Goal: Find specific page/section: Find specific page/section

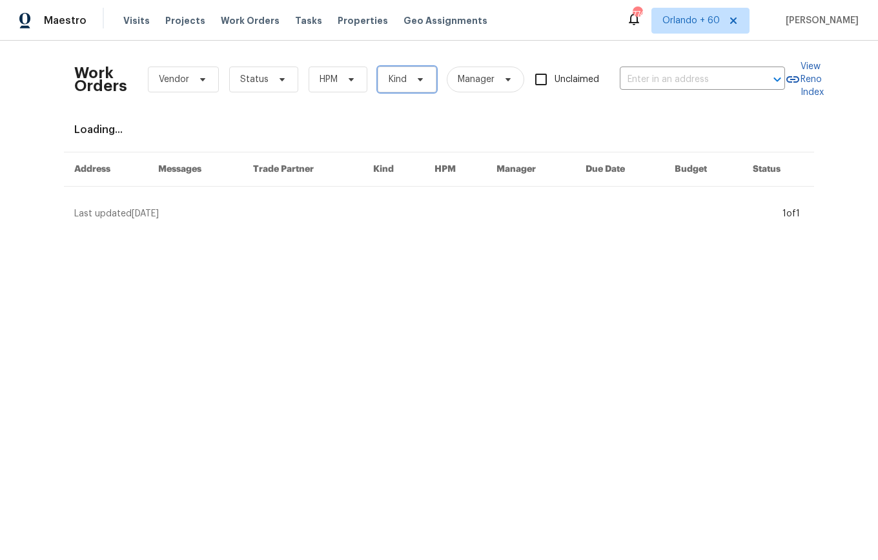
click at [388, 71] on span "Kind" at bounding box center [407, 80] width 59 height 26
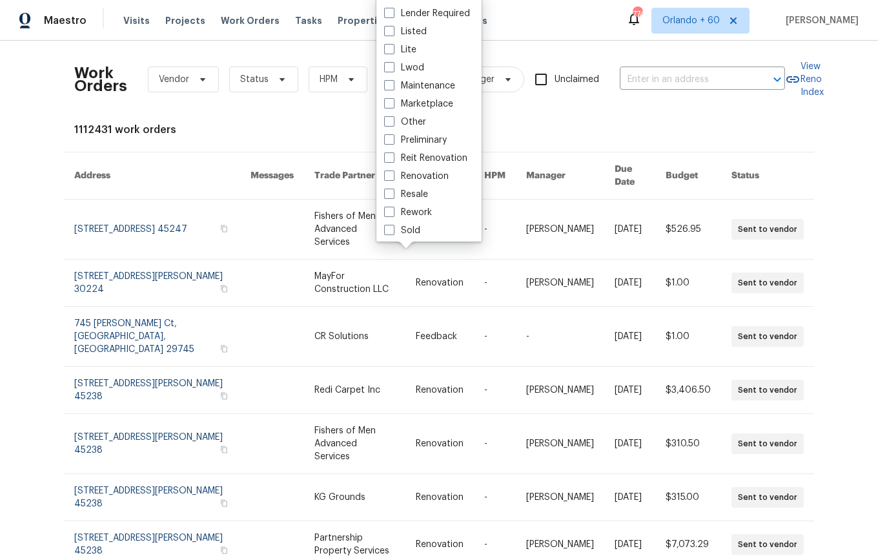
scroll to position [106, 0]
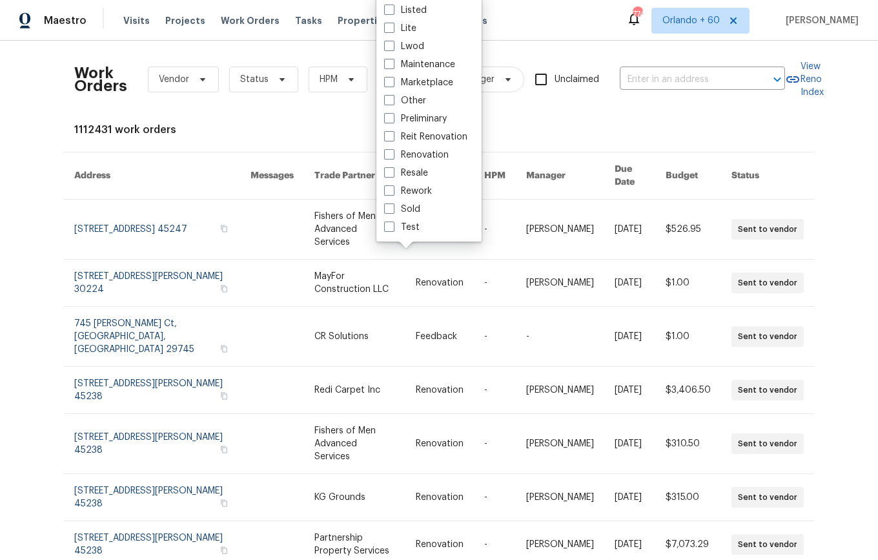
click at [610, 114] on div "Work Orders Vendor Status HPM Kind Manager Unclaimed ​ View Reno Index 1112431 …" at bounding box center [439, 410] width 730 height 718
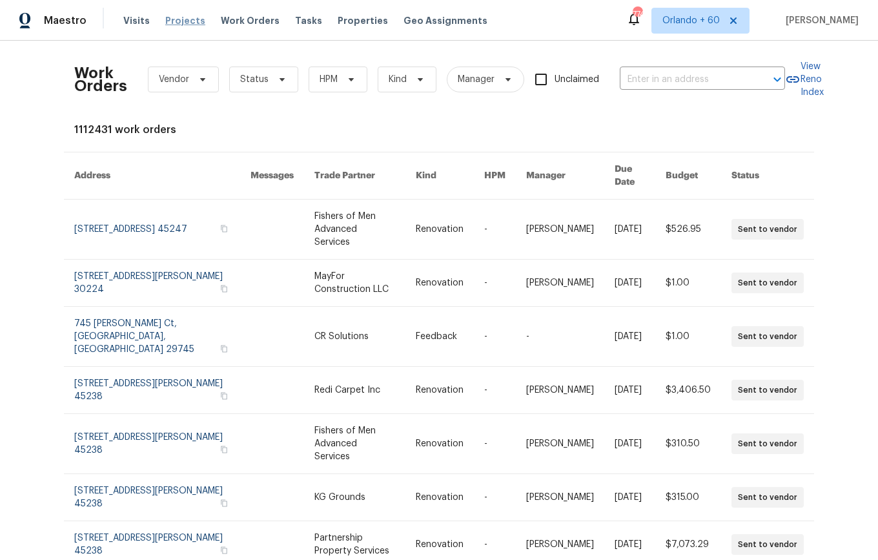
click at [168, 19] on span "Projects" at bounding box center [185, 20] width 40 height 13
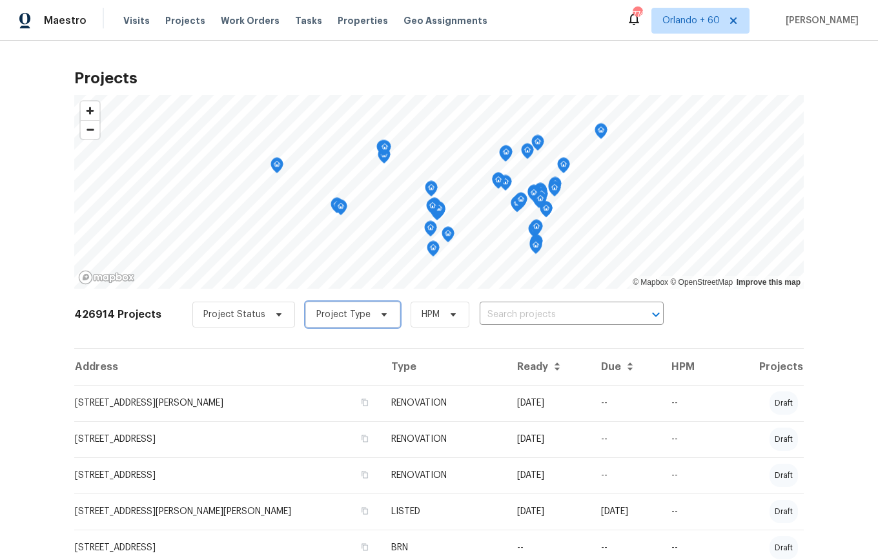
click at [348, 314] on span "Project Type" at bounding box center [343, 314] width 54 height 13
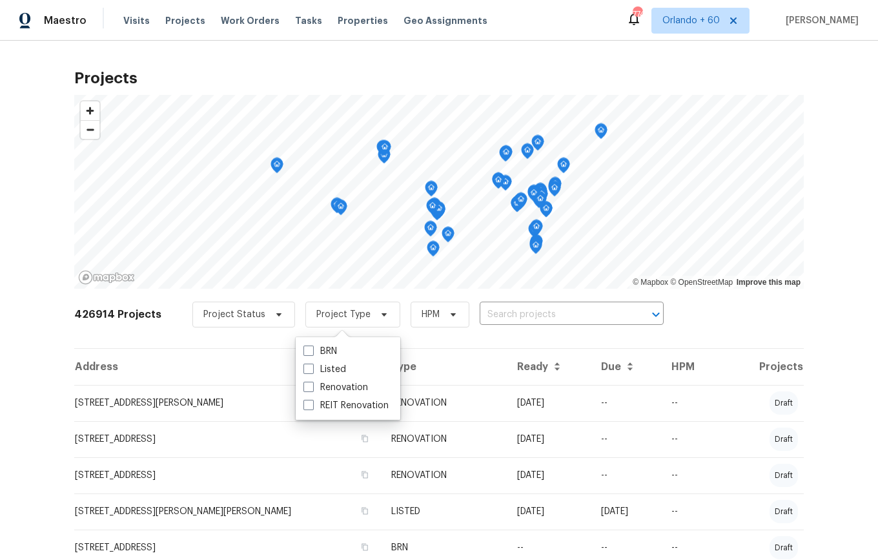
click at [260, 331] on div "426914 Projects Project Status Project Type HPM ​" at bounding box center [439, 322] width 730 height 52
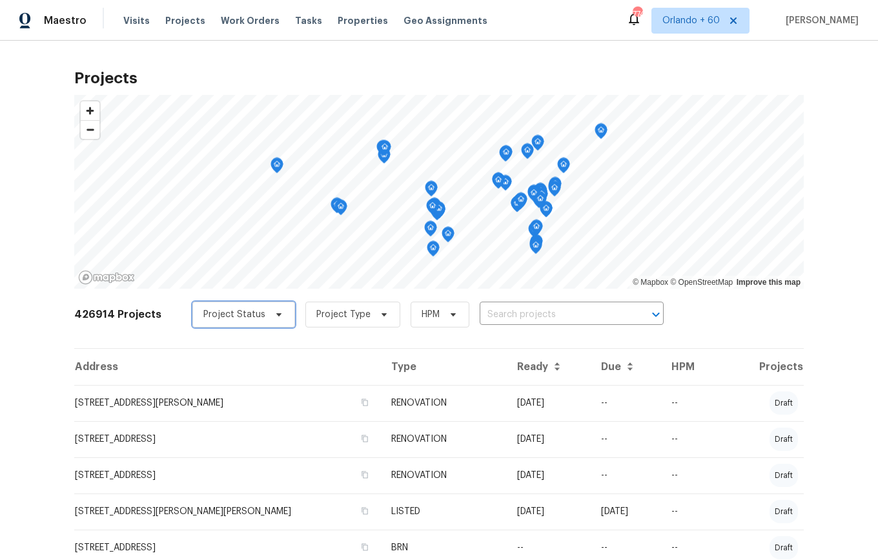
click at [251, 311] on span "Project Status" at bounding box center [234, 314] width 62 height 13
click at [338, 345] on div "426914 Projects Project Status Project Type HPM ​" at bounding box center [439, 322] width 730 height 52
click at [338, 17] on span "Properties" at bounding box center [363, 20] width 50 height 13
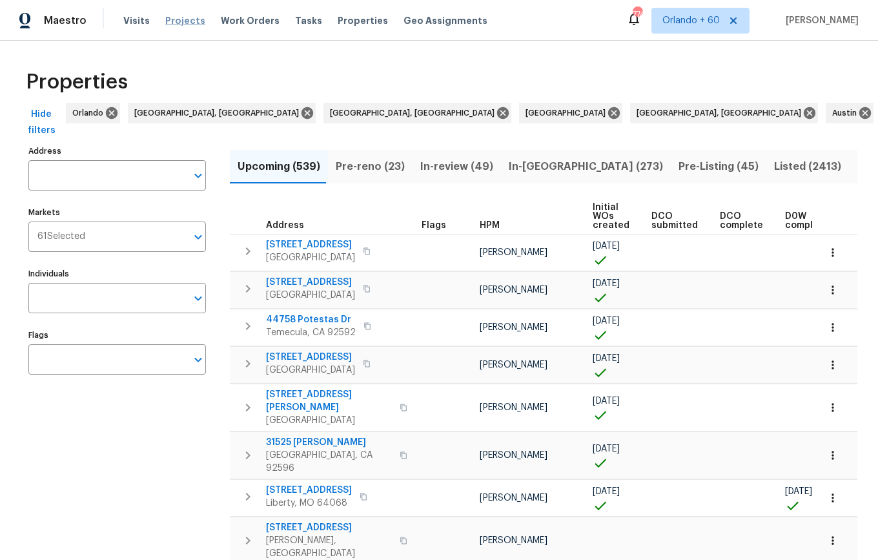
click at [186, 26] on span "Projects" at bounding box center [185, 20] width 40 height 13
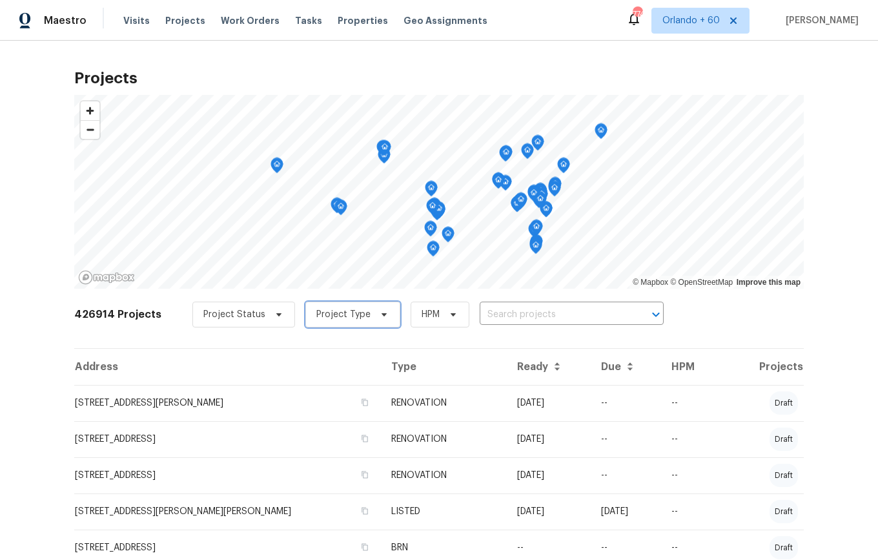
click at [358, 314] on span "Project Type" at bounding box center [343, 314] width 54 height 13
click at [224, 22] on span "Work Orders" at bounding box center [250, 20] width 59 height 13
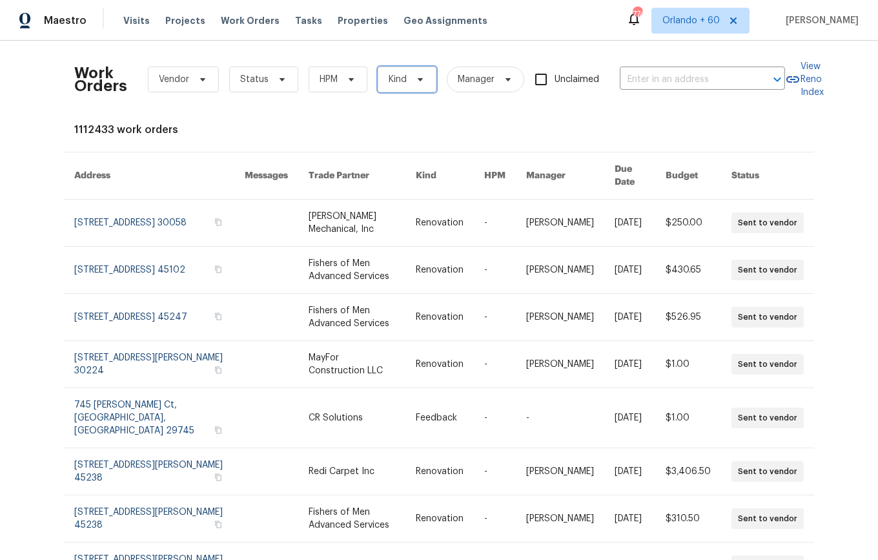
click at [412, 87] on span "Kind" at bounding box center [407, 80] width 59 height 26
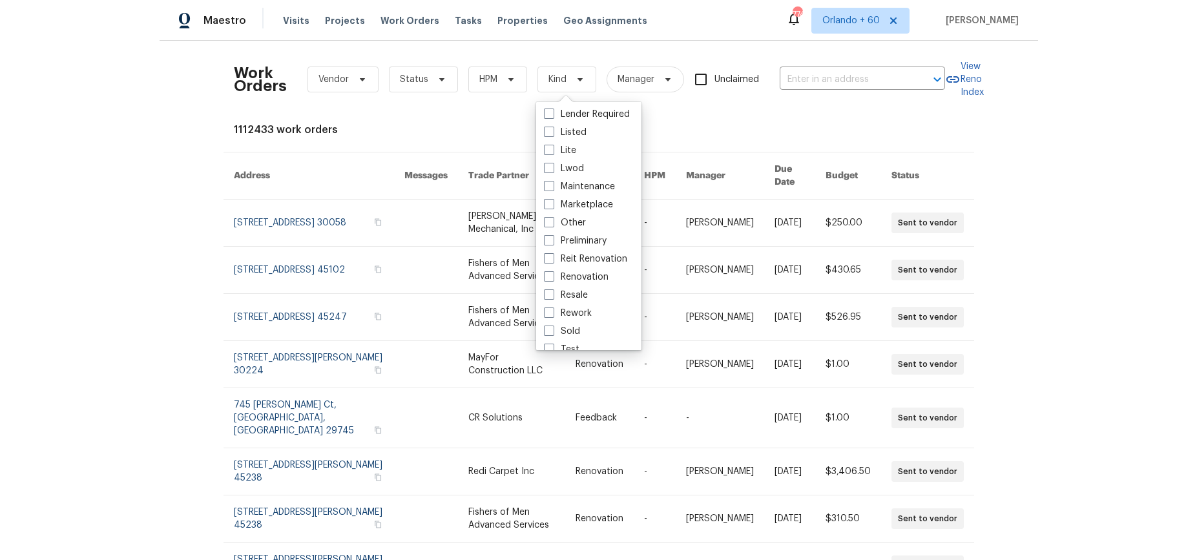
scroll to position [106, 0]
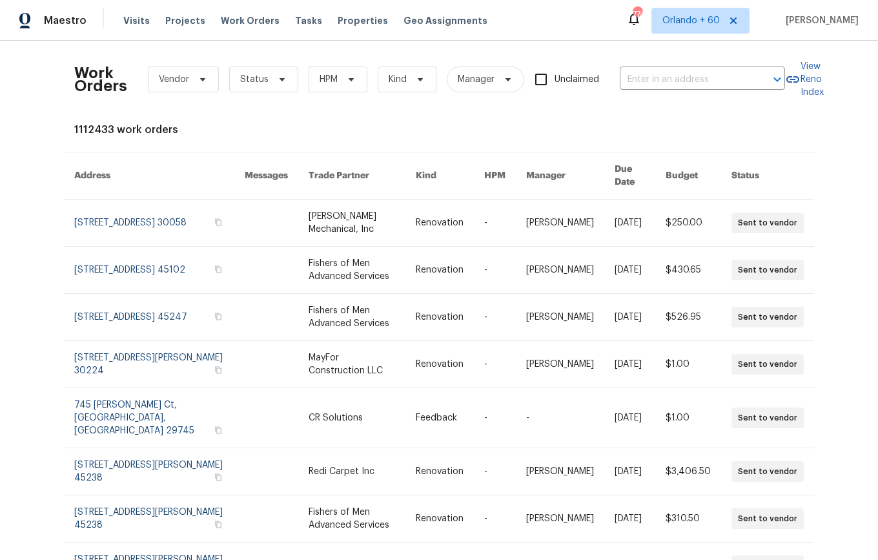
click at [568, 117] on div "Work Orders Vendor Status HPM Kind Manager Unclaimed ​ View Reno Index 1112433 …" at bounding box center [439, 390] width 730 height 679
